Goal: Find specific page/section: Find specific page/section

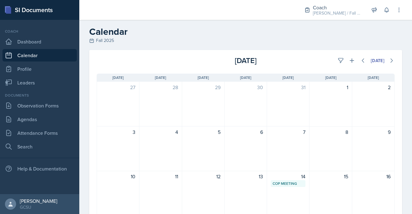
scroll to position [127, 0]
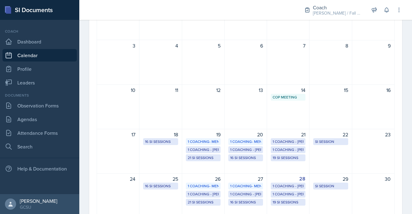
scroll to position [89, 0]
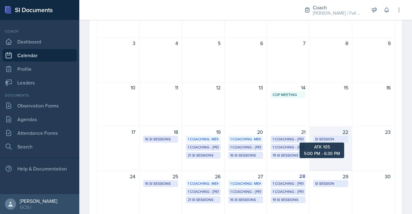
click at [335, 139] on div "SI Session" at bounding box center [330, 139] width 31 height 6
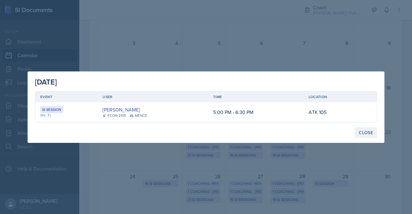
click at [362, 135] on div "Close" at bounding box center [366, 132] width 14 height 5
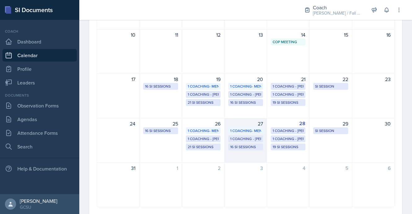
scroll to position [151, 0]
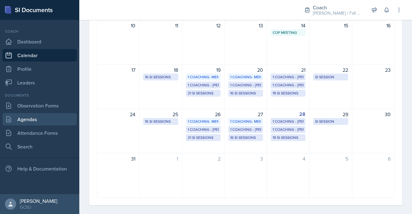
click at [33, 121] on link "Agendas" at bounding box center [39, 119] width 74 height 12
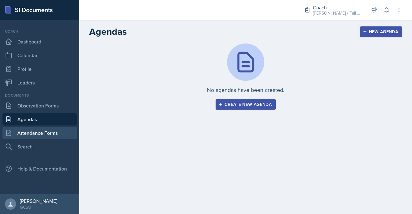
click at [36, 129] on link "Attendance Forms" at bounding box center [39, 132] width 74 height 12
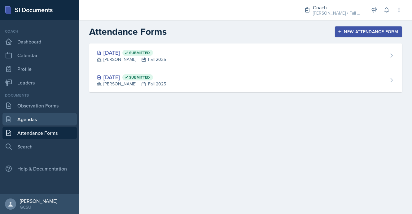
click at [37, 118] on link "Agendas" at bounding box center [39, 119] width 74 height 12
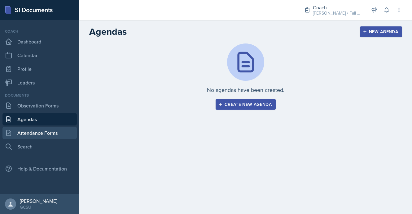
click at [38, 128] on link "Attendance Forms" at bounding box center [39, 132] width 74 height 12
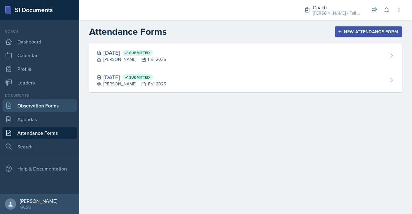
click at [37, 111] on link "Observation Forms" at bounding box center [39, 105] width 74 height 12
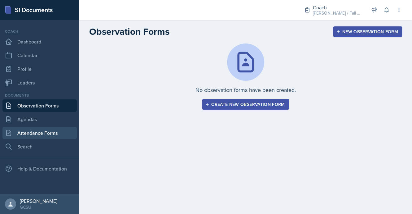
click at [39, 127] on link "Attendance Forms" at bounding box center [39, 132] width 74 height 12
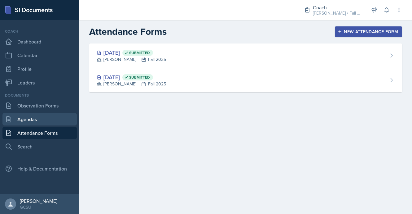
click at [38, 115] on link "Agendas" at bounding box center [39, 119] width 74 height 12
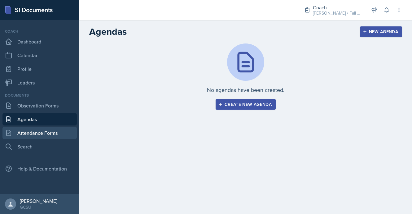
click at [38, 132] on link "Attendance Forms" at bounding box center [39, 132] width 74 height 12
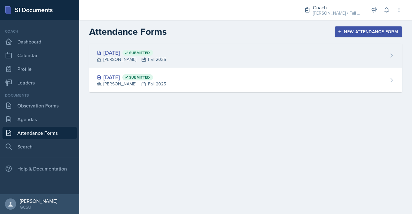
click at [125, 64] on div "[DATE] Submitted [PERSON_NAME] Fall 2025" at bounding box center [245, 55] width 313 height 24
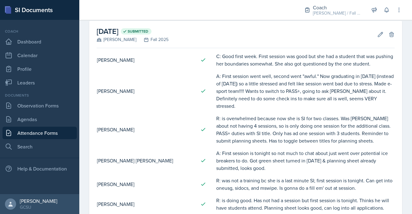
scroll to position [23, 0]
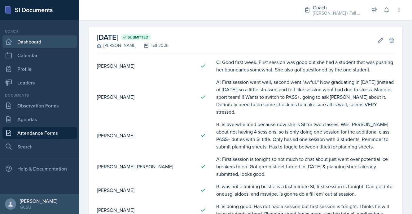
click at [41, 43] on link "Dashboard" at bounding box center [39, 41] width 74 height 12
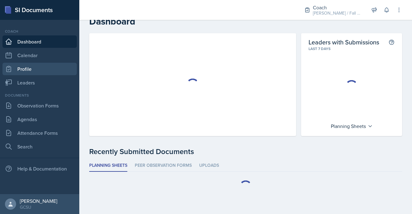
click at [25, 65] on link "Profile" at bounding box center [39, 69] width 74 height 12
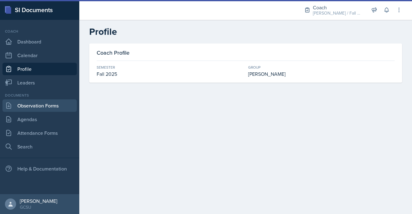
click at [51, 105] on link "Observation Forms" at bounding box center [39, 105] width 74 height 12
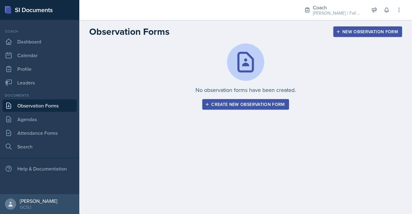
click at [51, 109] on link "Observation Forms" at bounding box center [39, 105] width 74 height 12
click at [59, 120] on link "Agendas" at bounding box center [39, 119] width 74 height 12
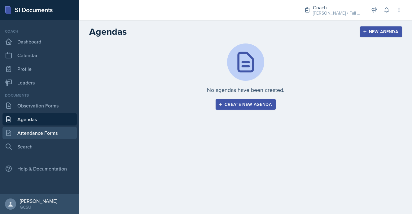
click at [59, 139] on link "Attendance Forms" at bounding box center [39, 132] width 74 height 12
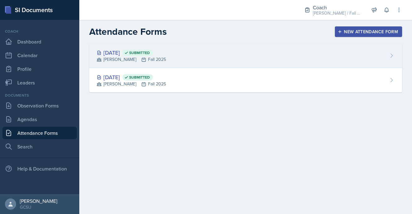
click at [138, 60] on div "[PERSON_NAME] Fall 2025" at bounding box center [131, 59] width 69 height 7
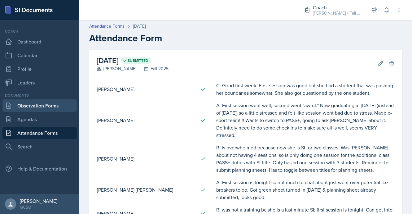
click at [37, 110] on link "Observation Forms" at bounding box center [39, 105] width 74 height 12
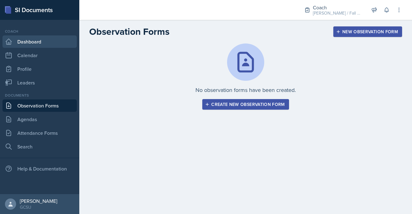
click at [20, 44] on link "Dashboard" at bounding box center [39, 41] width 74 height 12
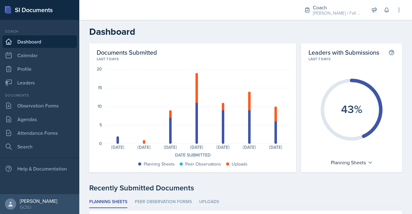
click at [175, 26] on h2 "Dashboard" at bounding box center [245, 31] width 313 height 11
click at [134, 2] on div at bounding box center [186, 10] width 204 height 20
